Goal: Check status: Check status

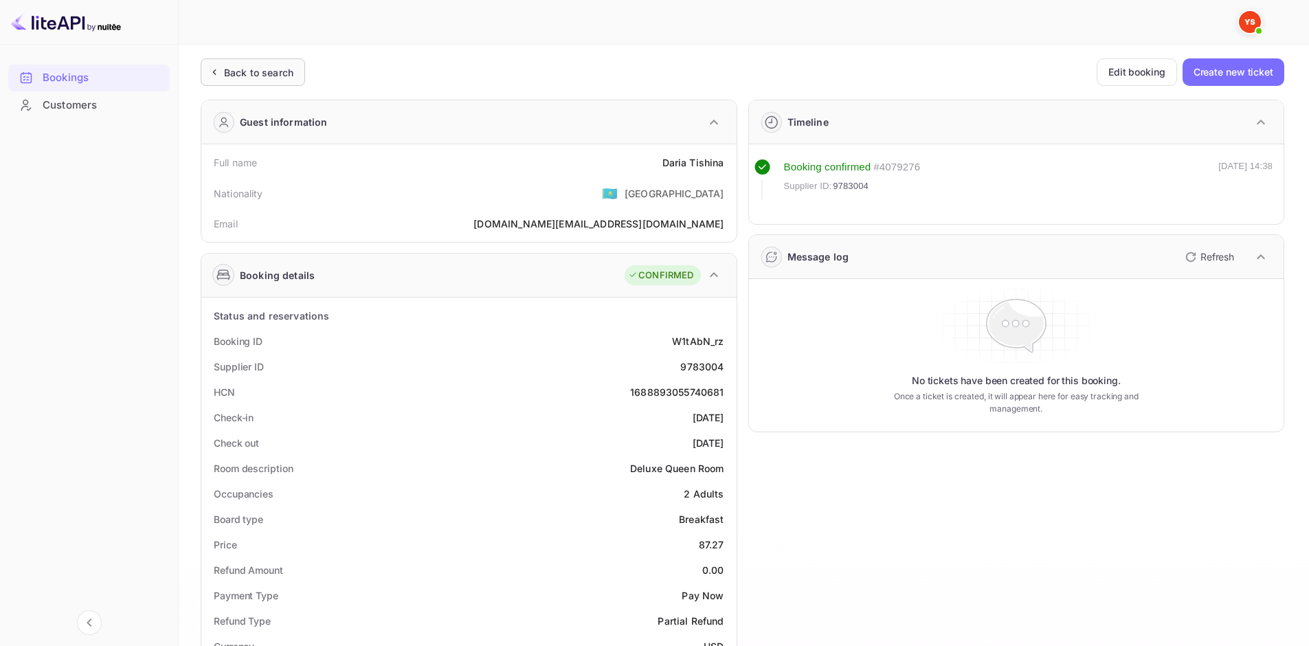
click at [274, 80] on div "Back to search" at bounding box center [253, 71] width 104 height 27
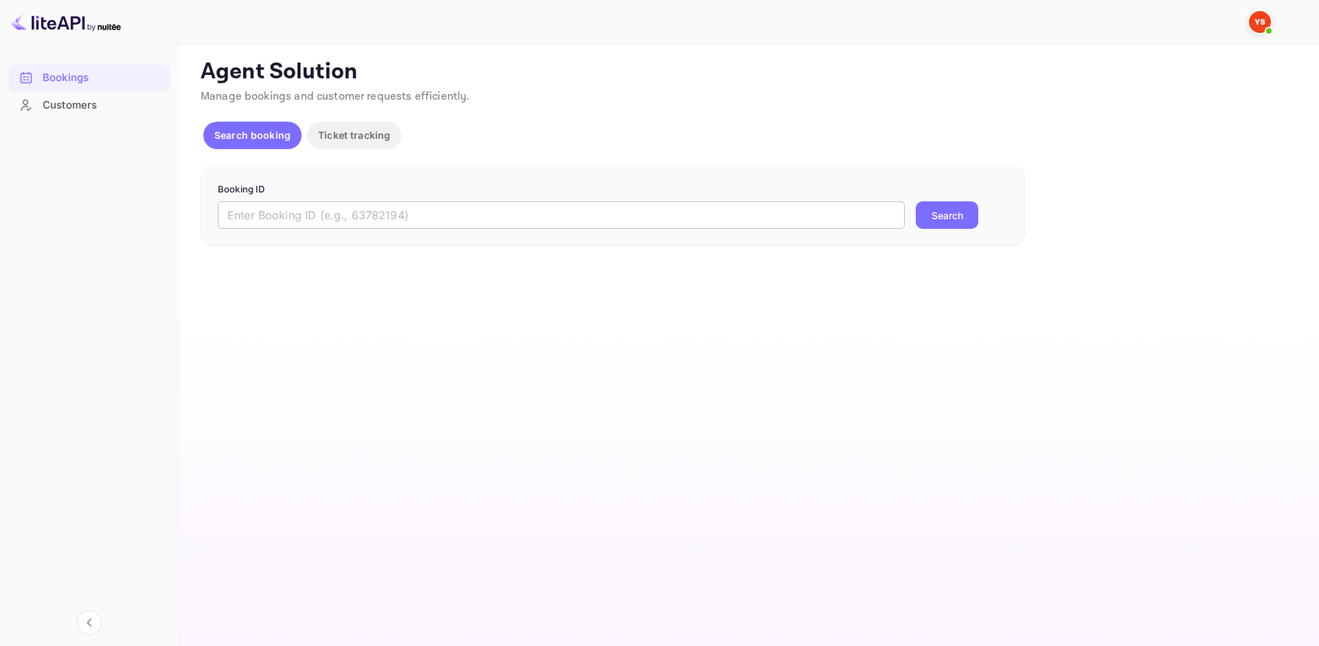
click at [364, 211] on input "text" at bounding box center [561, 214] width 687 height 27
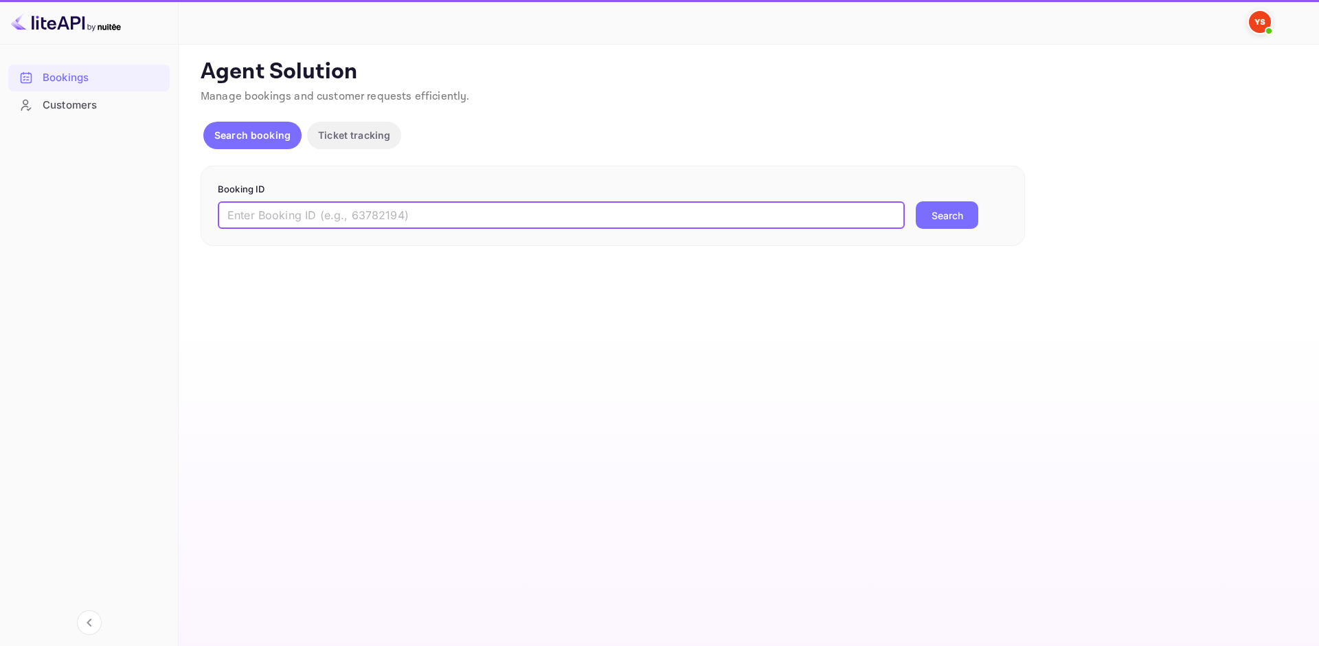
paste input "9330705"
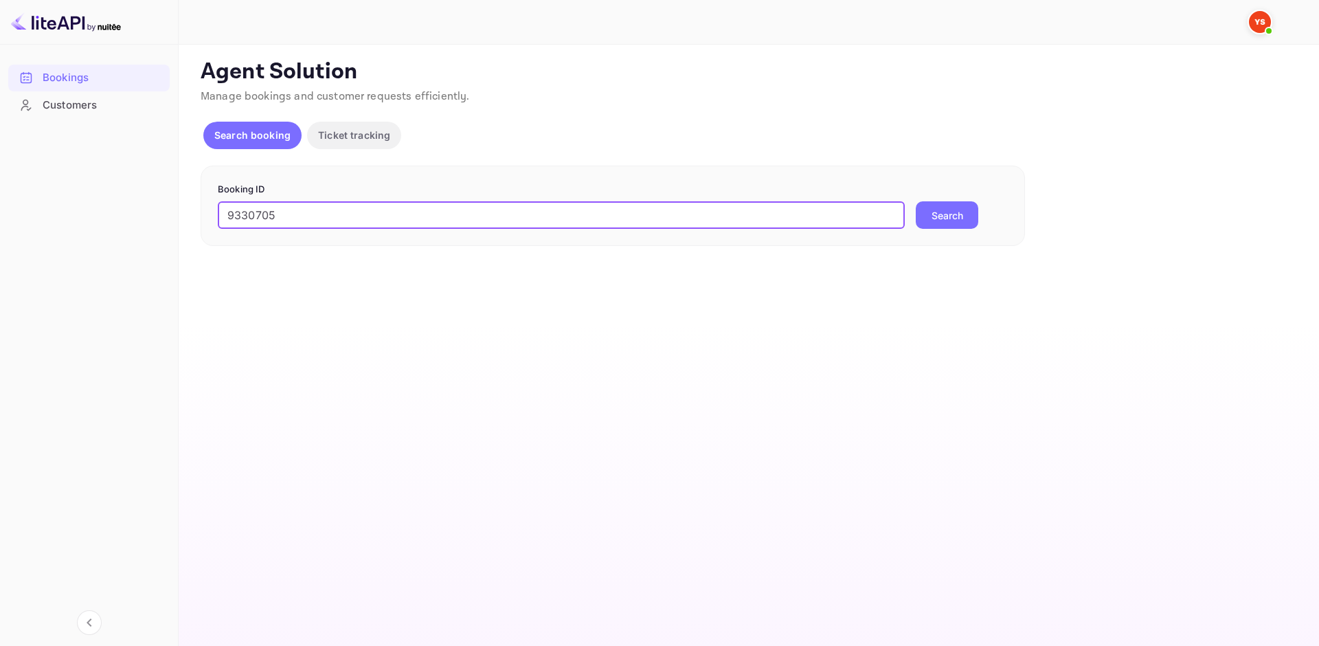
type input "9330705"
click at [949, 216] on button "Search" at bounding box center [947, 214] width 63 height 27
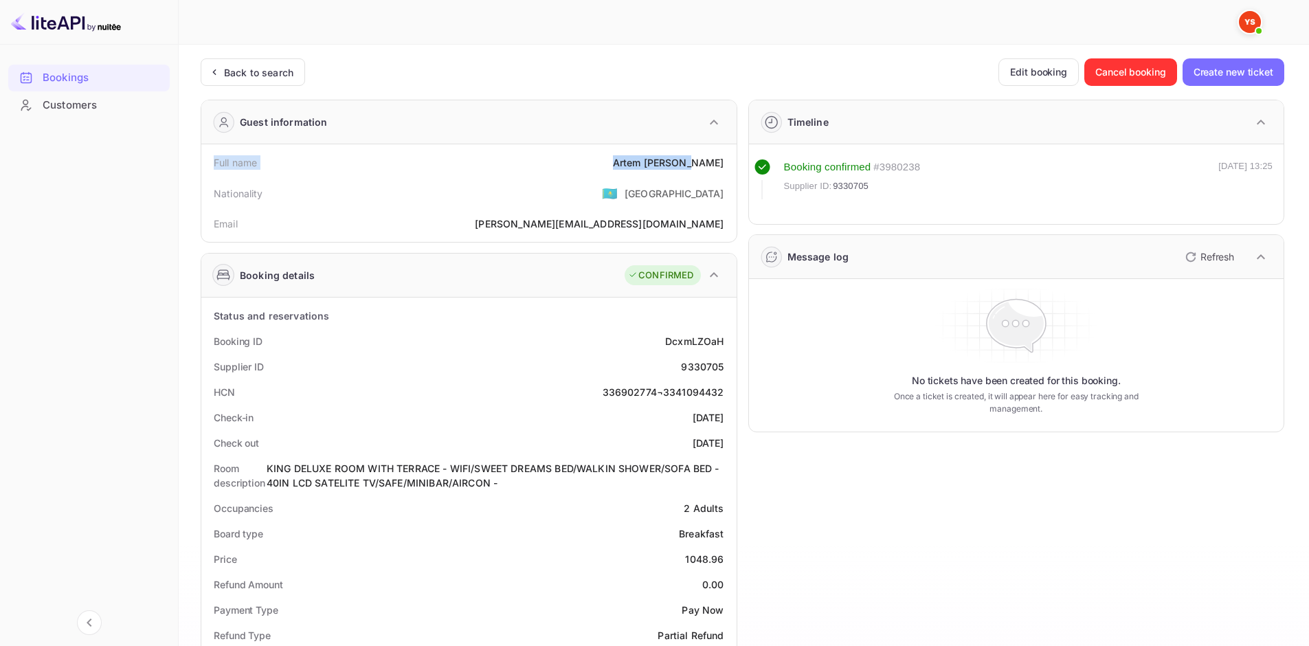
drag, startPoint x: 211, startPoint y: 158, endPoint x: 725, endPoint y: 170, distance: 514.1
click at [725, 170] on div "Full name [PERSON_NAME]" at bounding box center [469, 162] width 524 height 25
copy div "Full name [PERSON_NAME]"
drag, startPoint x: 213, startPoint y: 335, endPoint x: 724, endPoint y: 377, distance: 512.3
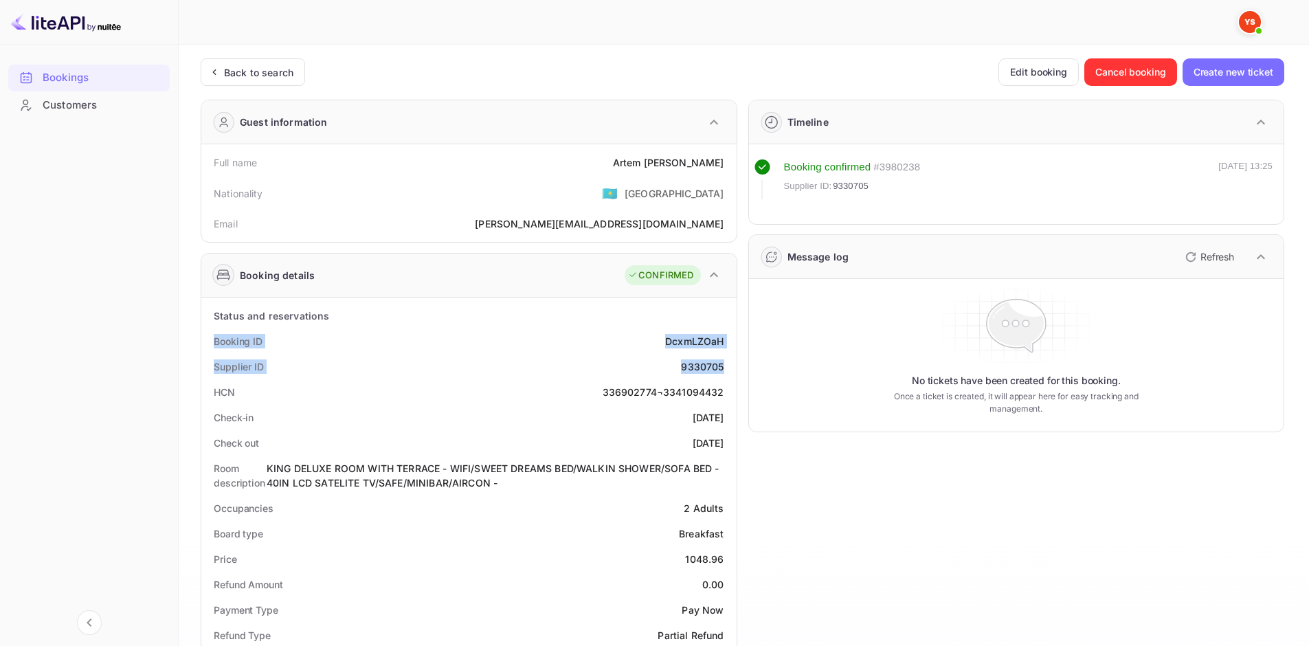
copy div "Booking ID DcxmLZOaH Supplier ID 9330705"
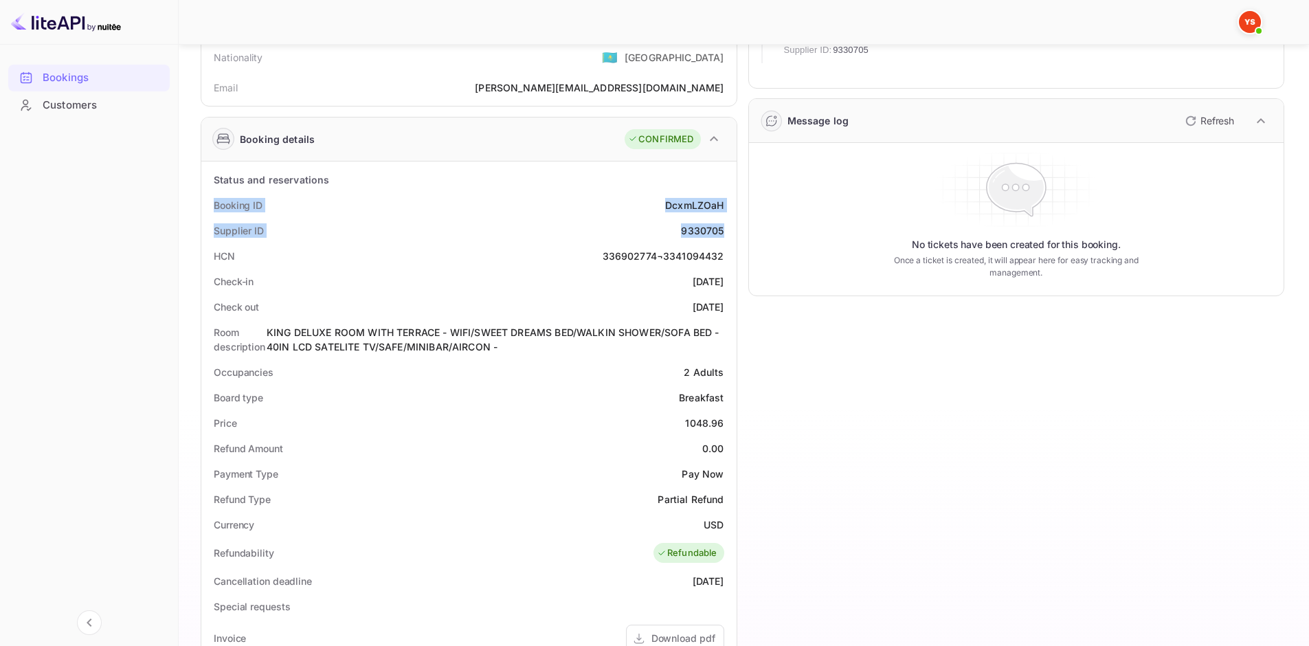
scroll to position [137, 0]
drag, startPoint x: 216, startPoint y: 278, endPoint x: 725, endPoint y: 297, distance: 508.9
click at [725, 297] on div "Status and reservations Booking ID DcxmLZOaH Supplier ID 9330705 HCN 336902774¬…" at bounding box center [469, 559] width 524 height 786
copy div "Check-in [DATE] Check out [DATE]"
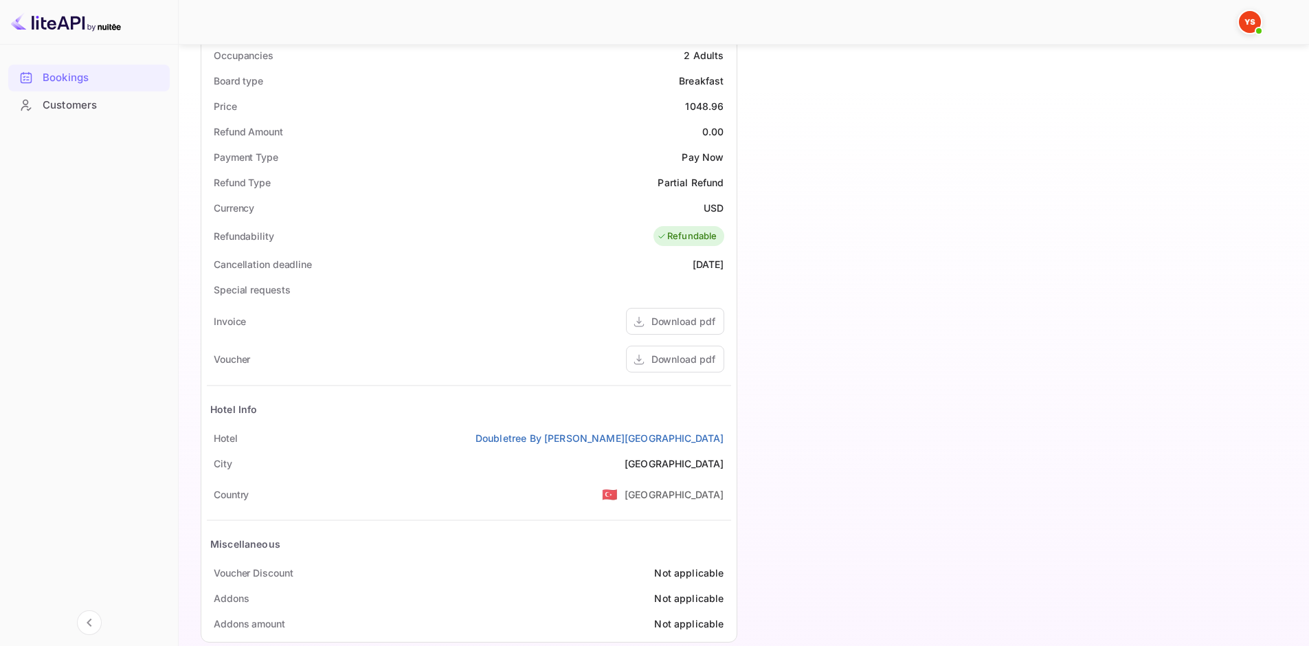
scroll to position [476, 0]
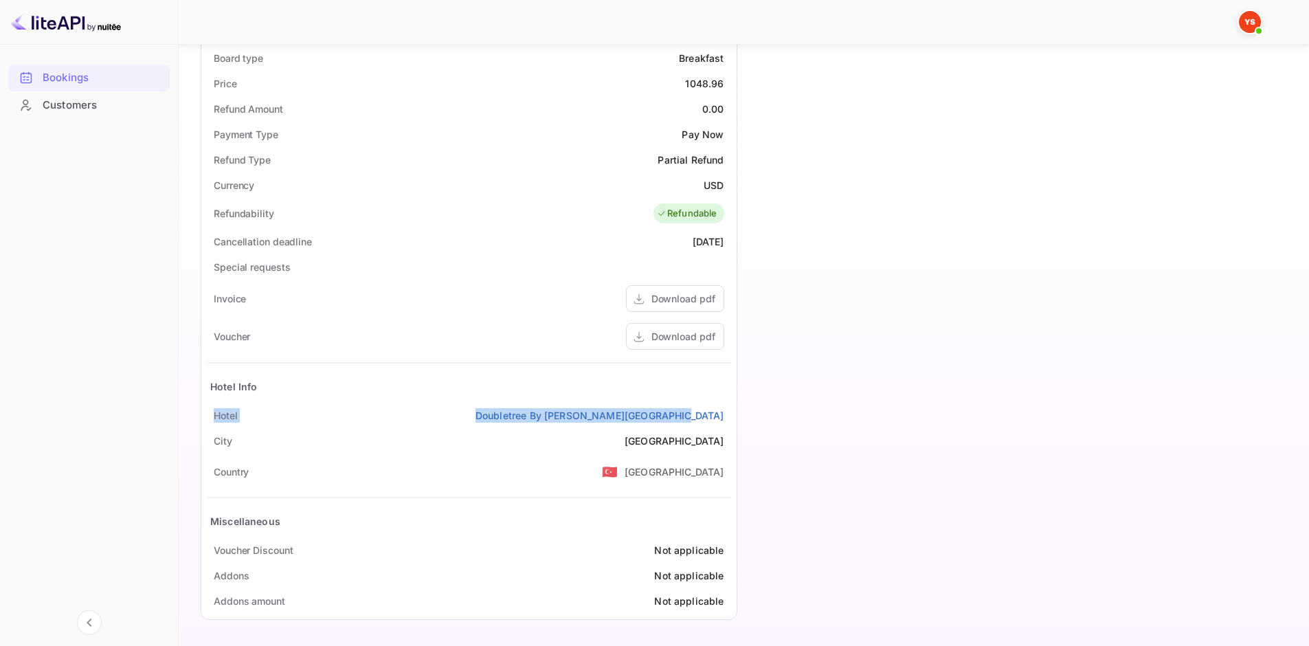
drag, startPoint x: 212, startPoint y: 415, endPoint x: 730, endPoint y: 414, distance: 517.4
click at [730, 414] on div "Hotel Doubletree By [GEOGRAPHIC_DATA]" at bounding box center [469, 415] width 524 height 25
copy div "Hotel Doubletree By [GEOGRAPHIC_DATA]"
